Goal: Information Seeking & Learning: Learn about a topic

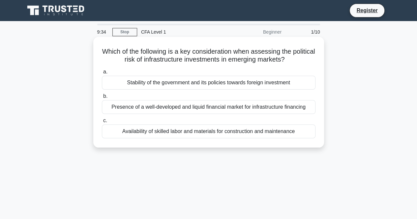
click at [150, 80] on div "Stability of the government and its policies towards foreign investment" at bounding box center [209, 83] width 214 height 14
click at [102, 74] on input "a. Stability of the government and its policies towards foreign investment" at bounding box center [102, 72] width 0 height 4
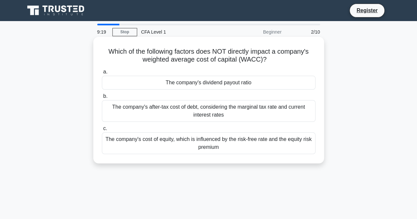
click at [137, 78] on div "The company's dividend payout ratio" at bounding box center [209, 83] width 214 height 14
click at [102, 74] on input "a. The company's dividend payout ratio" at bounding box center [102, 72] width 0 height 4
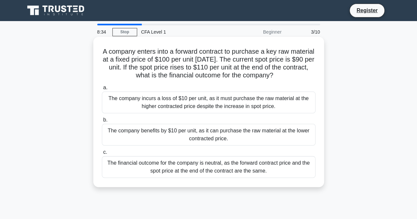
click at [161, 133] on div "The company benefits by $10 per unit, as it can purchase the raw material at th…" at bounding box center [209, 135] width 214 height 22
click at [102, 122] on input "b. The company benefits by $10 per unit, as it can purchase the raw material at…" at bounding box center [102, 120] width 0 height 4
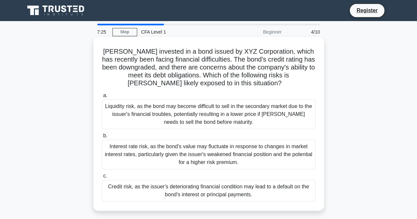
click at [123, 117] on div "Liquidity risk, as the bond may become difficult to sell in the secondary marke…" at bounding box center [209, 115] width 214 height 30
click at [102, 98] on input "a. Liquidity risk, as the bond may become difficult to sell in the secondary ma…" at bounding box center [102, 96] width 0 height 4
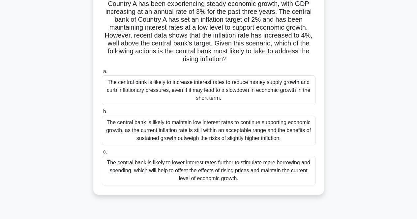
scroll to position [53, 0]
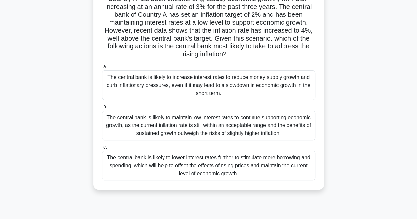
click at [147, 165] on div "The central bank is likely to lower interest rates further to stimulate more bo…" at bounding box center [209, 166] width 214 height 30
click at [102, 149] on input "c. The central bank is likely to lower interest rates further to stimulate more…" at bounding box center [102, 147] width 0 height 4
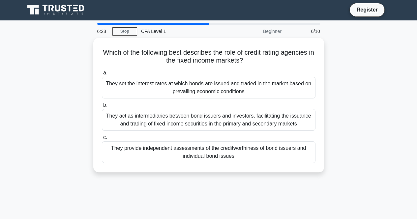
scroll to position [0, 0]
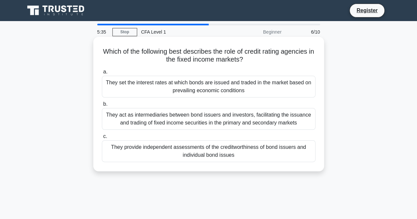
click at [121, 157] on div "They provide independent assessments of the creditworthiness of bond issuers an…" at bounding box center [209, 151] width 214 height 22
click at [102, 139] on input "c. They provide independent assessments of the creditworthiness of bond issuers…" at bounding box center [102, 137] width 0 height 4
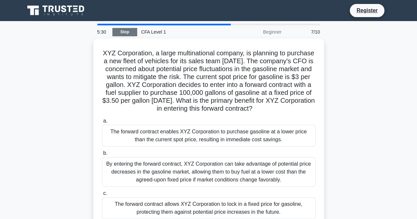
click at [121, 33] on link "Stop" at bounding box center [124, 32] width 25 height 8
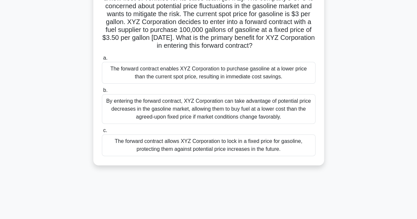
scroll to position [65, 0]
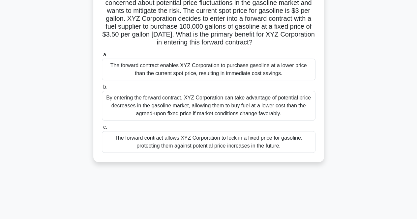
click at [163, 117] on div "By entering the forward contract, XYZ Corporation can take advantage of potenti…" at bounding box center [209, 106] width 214 height 30
click at [102, 89] on input "b. By entering the forward contract, XYZ Corporation can take advantage of pote…" at bounding box center [102, 87] width 0 height 4
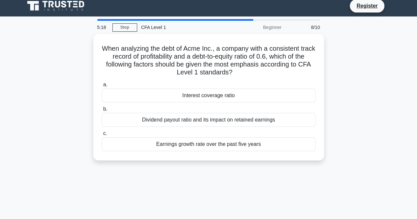
scroll to position [0, 0]
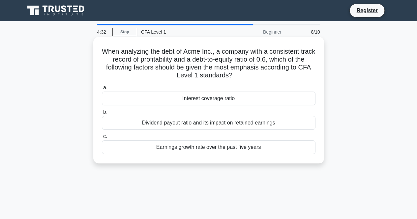
click at [217, 122] on div "Dividend payout ratio and its impact on retained earnings" at bounding box center [209, 123] width 214 height 14
click at [102, 114] on input "b. Dividend payout ratio and its impact on retained earnings" at bounding box center [102, 112] width 0 height 4
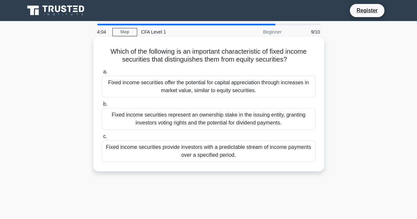
click at [134, 153] on div "Fixed income securities provide investors with a predictable stream of income p…" at bounding box center [209, 151] width 214 height 22
click at [102, 139] on input "c. Fixed income securities provide investors with a predictable stream of incom…" at bounding box center [102, 137] width 0 height 4
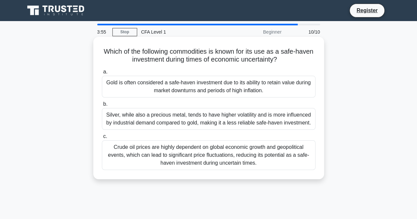
click at [155, 81] on div "Gold is often considered a safe-haven investment due to its ability to retain v…" at bounding box center [209, 87] width 214 height 22
click at [102, 74] on input "a. Gold is often considered a safe-haven investment due to its ability to retai…" at bounding box center [102, 72] width 0 height 4
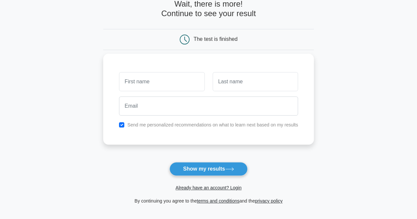
scroll to position [37, 0]
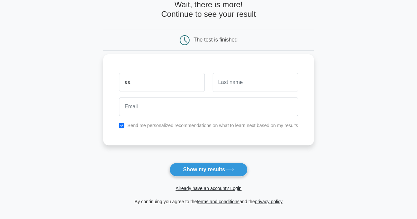
type input "Aadi"
click at [232, 84] on input "text" at bounding box center [255, 82] width 85 height 19
type input "Lineswala"
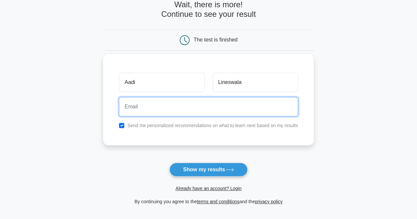
click at [182, 101] on input "email" at bounding box center [208, 106] width 179 height 19
click at [163, 108] on input "[EMAIL_ADDRESS][DOMAIN_NAME]" at bounding box center [208, 106] width 179 height 19
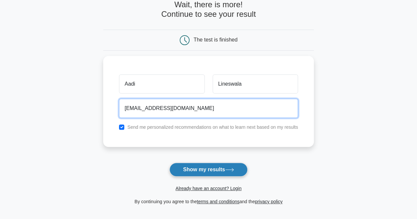
type input "[EMAIL_ADDRESS][DOMAIN_NAME]"
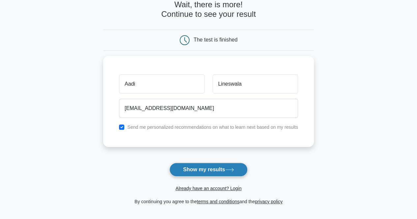
click at [191, 168] on button "Show my results" at bounding box center [208, 170] width 78 height 14
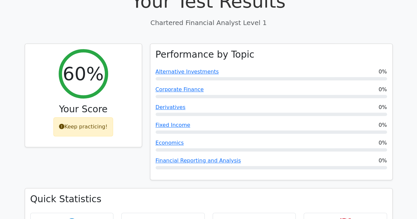
scroll to position [211, 0]
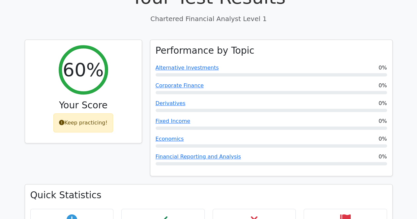
click at [105, 100] on h3 "Your Score" at bounding box center [83, 105] width 106 height 11
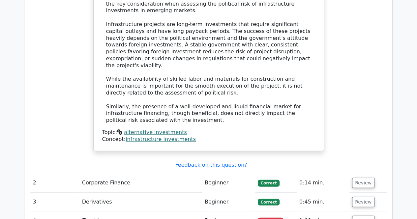
scroll to position [715, 0]
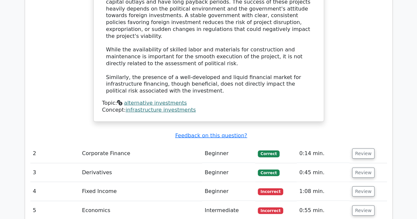
click at [84, 144] on td "Corporate Finance" at bounding box center [140, 153] width 123 height 19
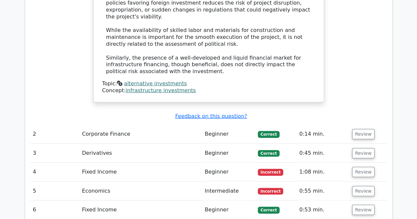
scroll to position [734, 0]
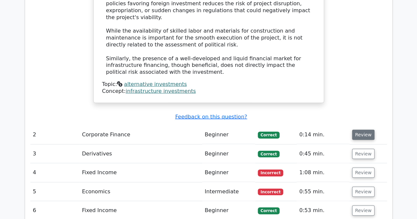
click at [355, 130] on button "Review" at bounding box center [363, 135] width 22 height 10
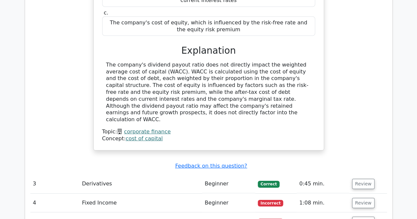
scroll to position [983, 0]
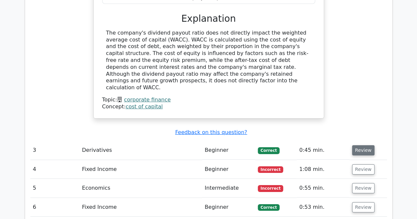
click at [366, 145] on button "Review" at bounding box center [363, 150] width 22 height 10
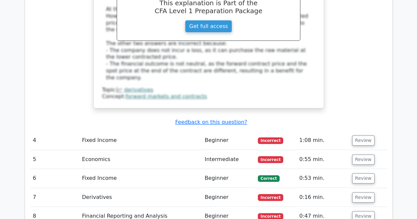
scroll to position [1330, 0]
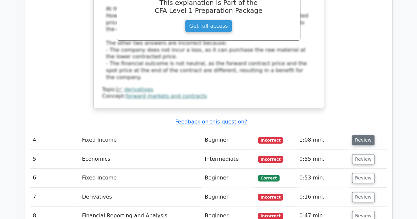
click at [361, 135] on button "Review" at bounding box center [363, 140] width 22 height 10
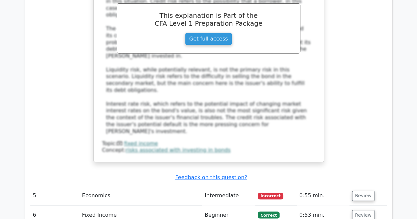
scroll to position [1679, 0]
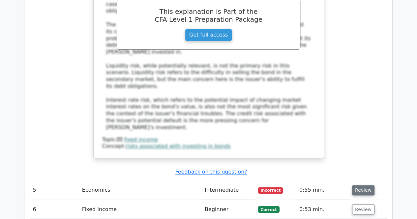
click at [364, 185] on button "Review" at bounding box center [363, 190] width 22 height 10
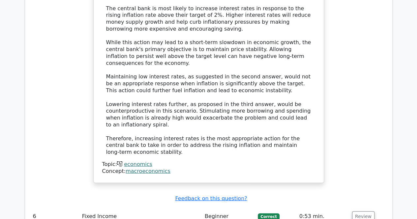
scroll to position [2112, 0]
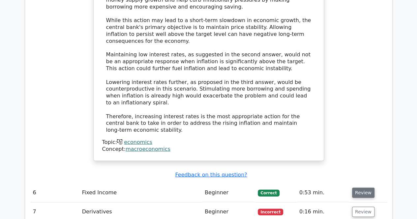
click at [370, 188] on button "Review" at bounding box center [363, 193] width 22 height 10
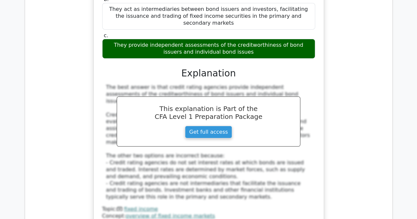
scroll to position [2381, 0]
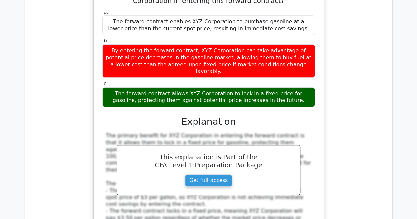
scroll to position [2726, 0]
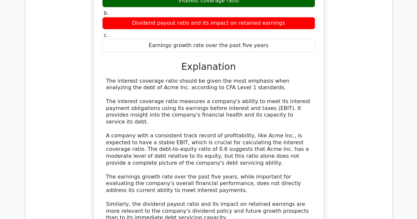
scroll to position [3090, 0]
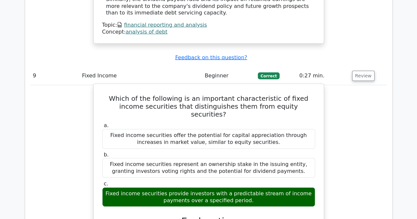
scroll to position [3294, 0]
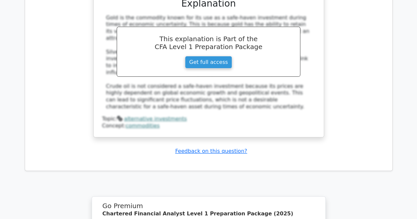
scroll to position [3834, 0]
